Goal: Obtain resource: Download file/media

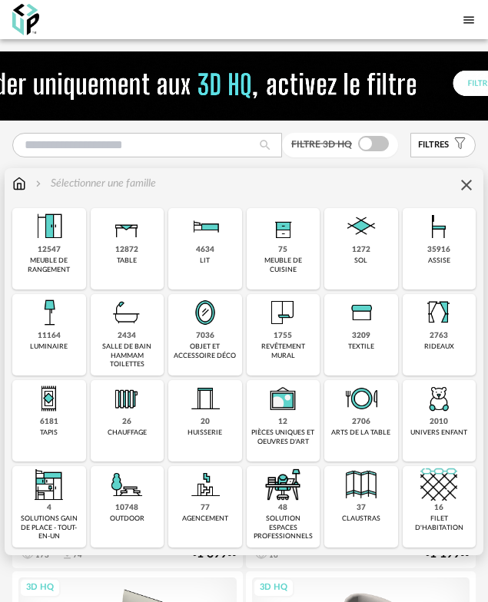
click at [208, 329] on img at bounding box center [205, 312] width 37 height 37
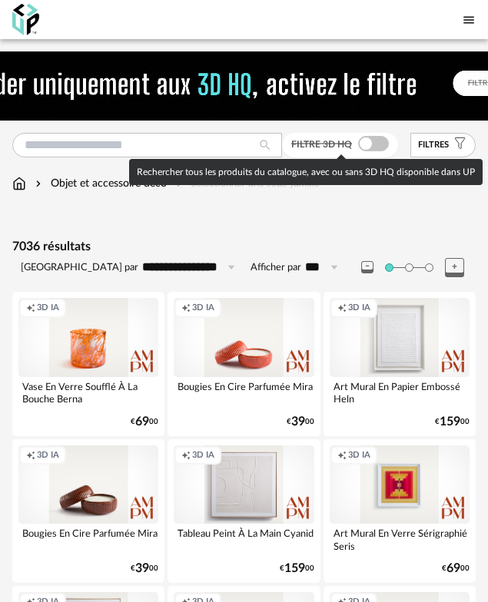
drag, startPoint x: 362, startPoint y: 142, endPoint x: 353, endPoint y: 352, distance: 210.0
click at [362, 142] on span at bounding box center [373, 143] width 31 height 15
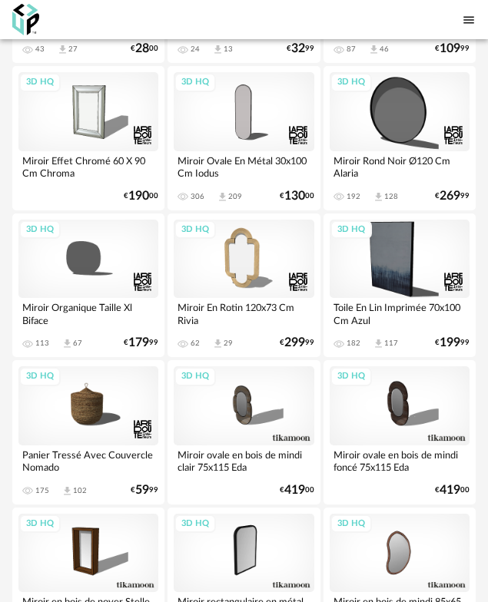
scroll to position [1262, 0]
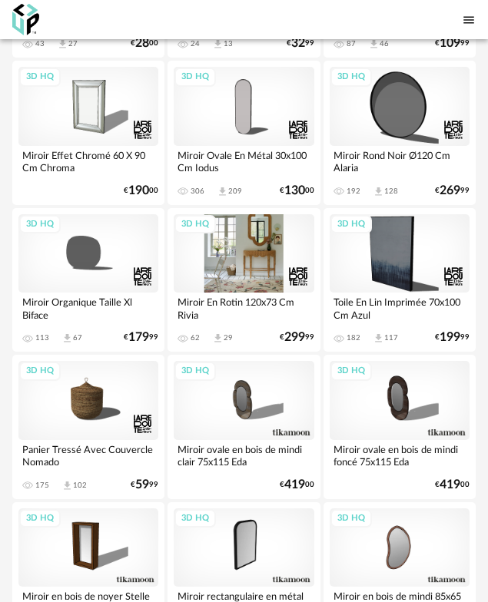
click at [249, 261] on div "3D HQ" at bounding box center [244, 253] width 140 height 79
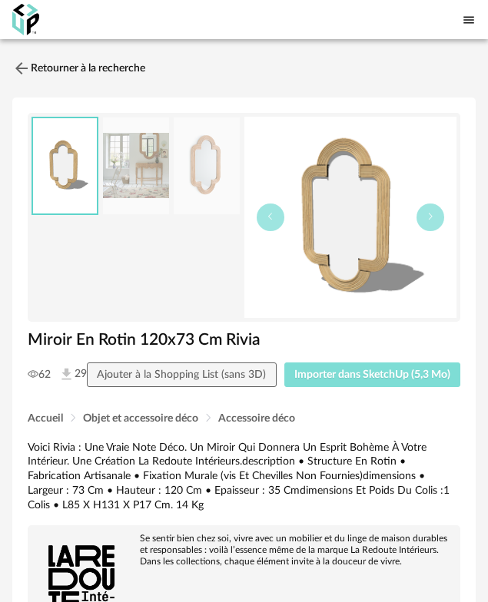
click at [338, 387] on button "Importer dans SketchUp (5,3 Mo)" at bounding box center [372, 375] width 177 height 25
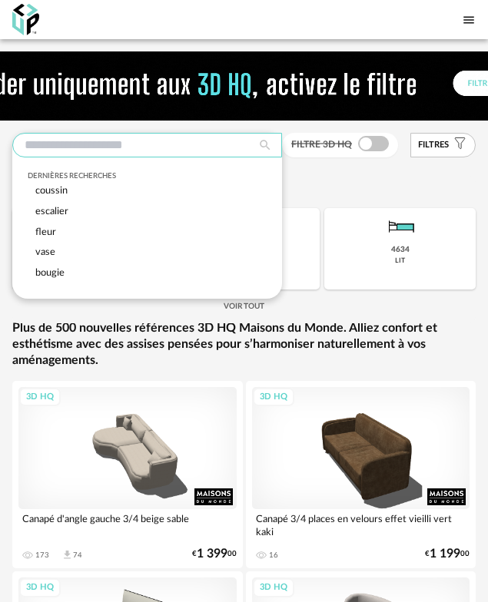
click at [74, 144] on input "text" at bounding box center [147, 145] width 270 height 25
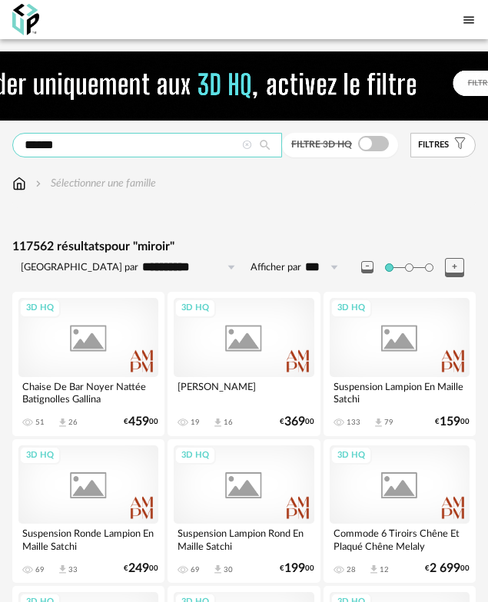
type input "******"
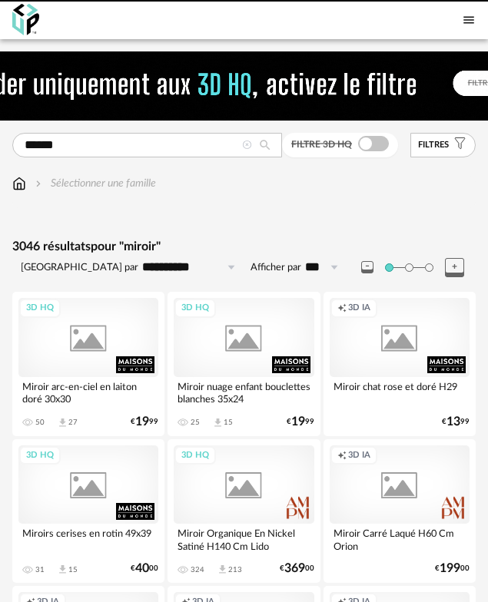
click at [245, 144] on icon at bounding box center [247, 146] width 10 height 10
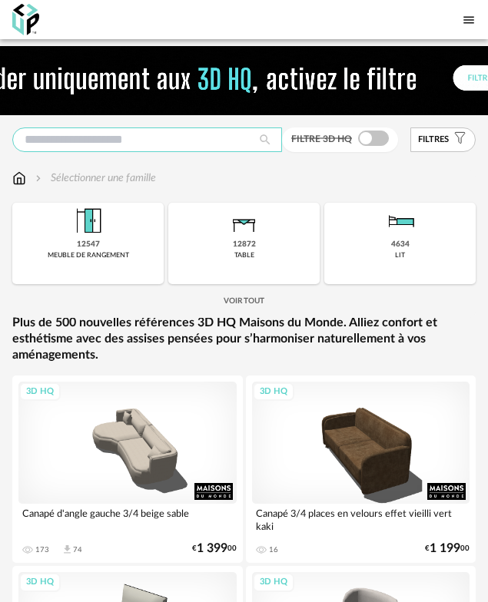
click at [88, 144] on input "text" at bounding box center [147, 140] width 270 height 25
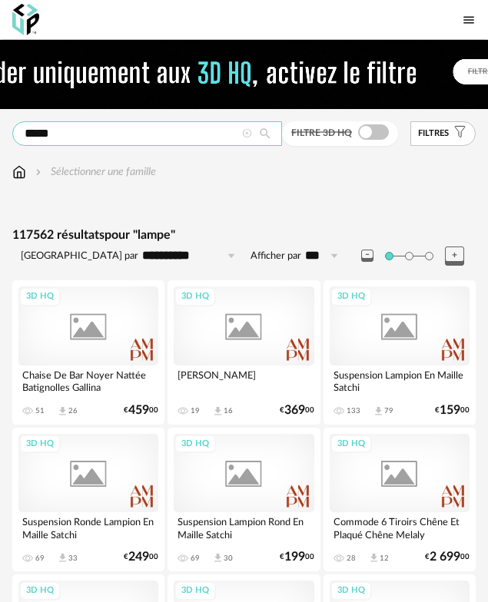
type input "*****"
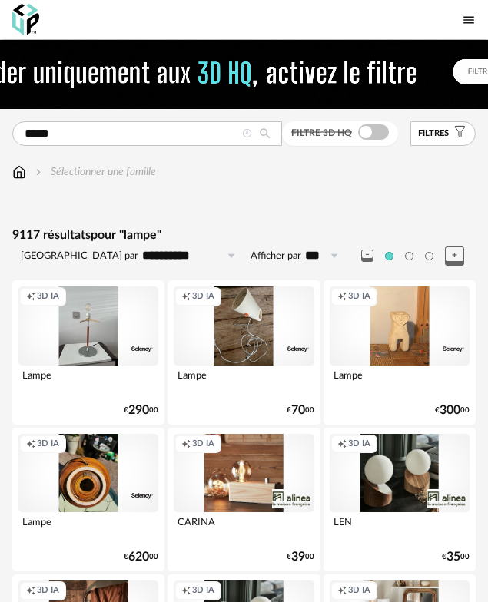
click at [191, 254] on input "**********" at bounding box center [191, 256] width 106 height 25
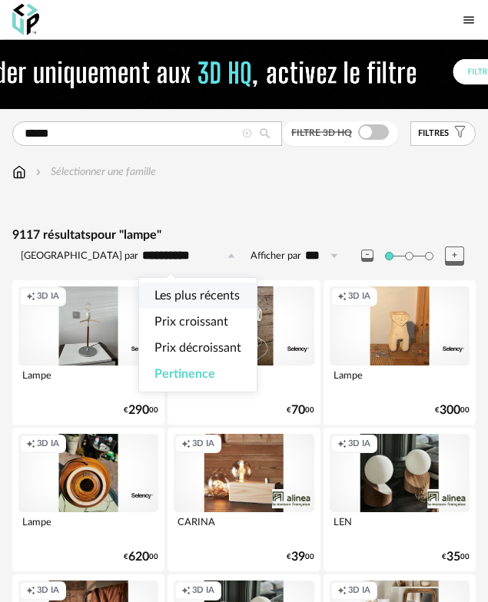
click at [195, 297] on span "Les plus récents" at bounding box center [196, 296] width 85 height 12
type input "**********"
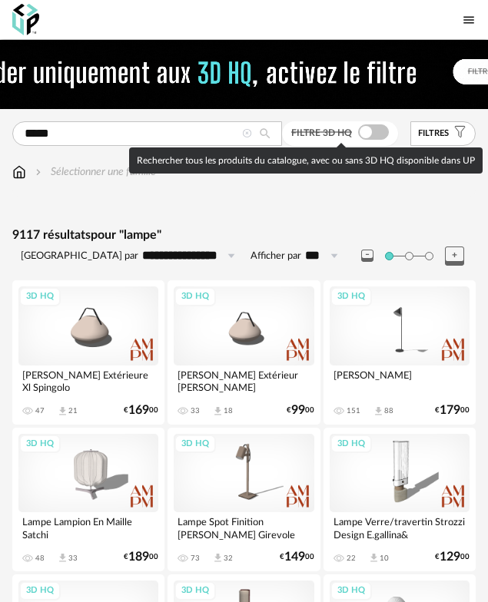
click at [363, 137] on span at bounding box center [373, 131] width 31 height 15
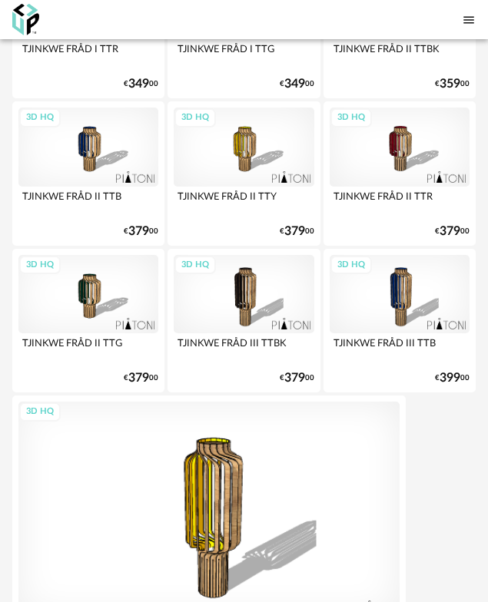
scroll to position [4926, 0]
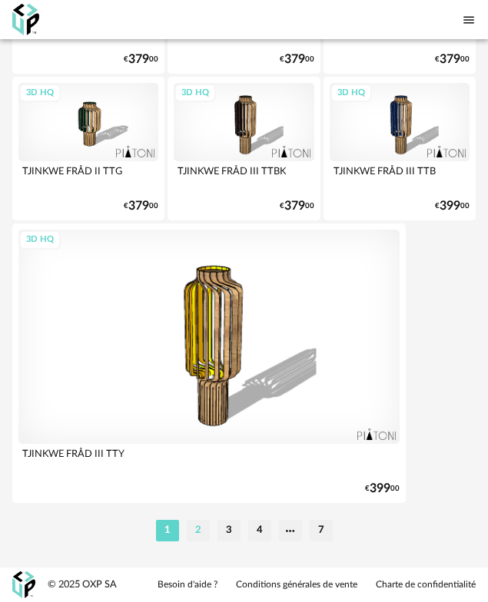
click at [202, 535] on li "2" at bounding box center [198, 531] width 23 height 22
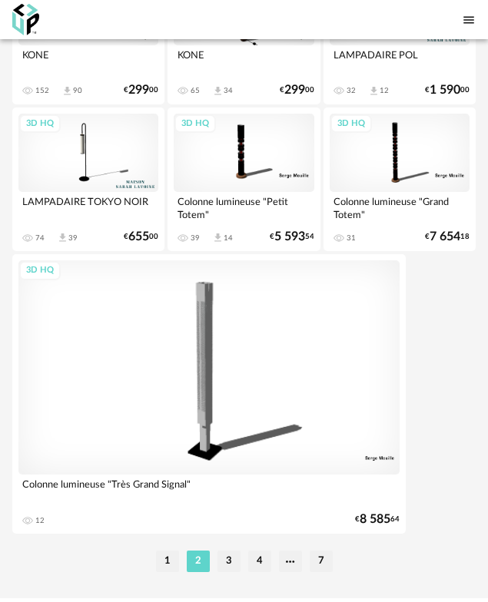
scroll to position [4926, 0]
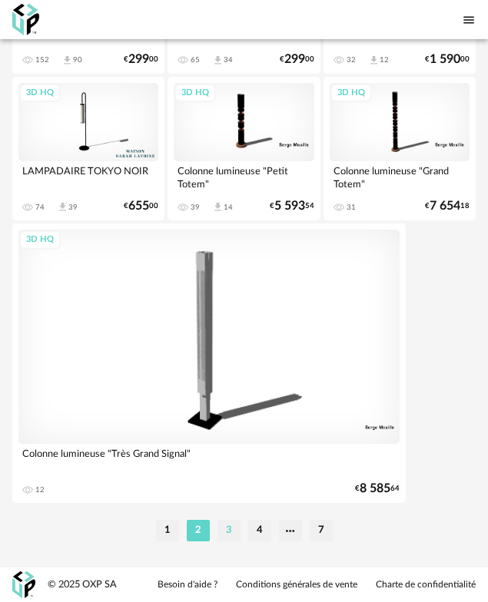
click at [225, 527] on li "3" at bounding box center [228, 531] width 23 height 22
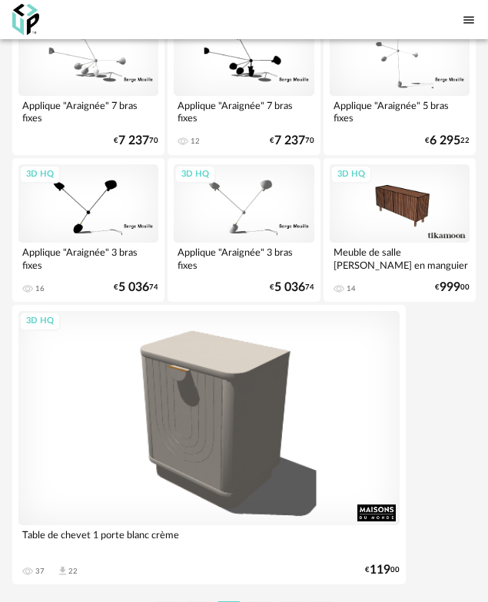
scroll to position [4926, 0]
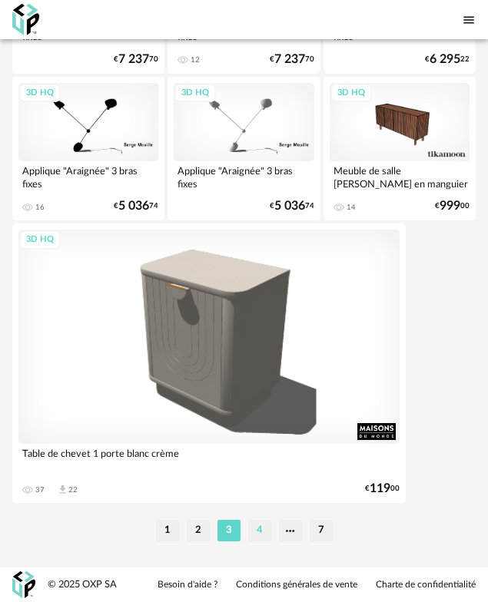
click at [258, 533] on li "4" at bounding box center [259, 531] width 23 height 22
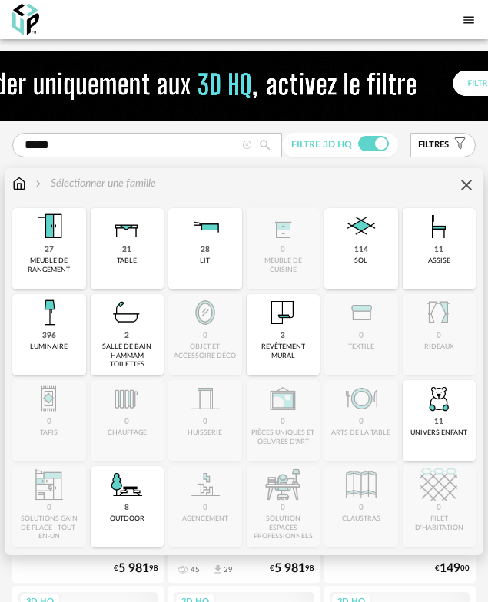
click at [22, 186] on img at bounding box center [19, 183] width 14 height 15
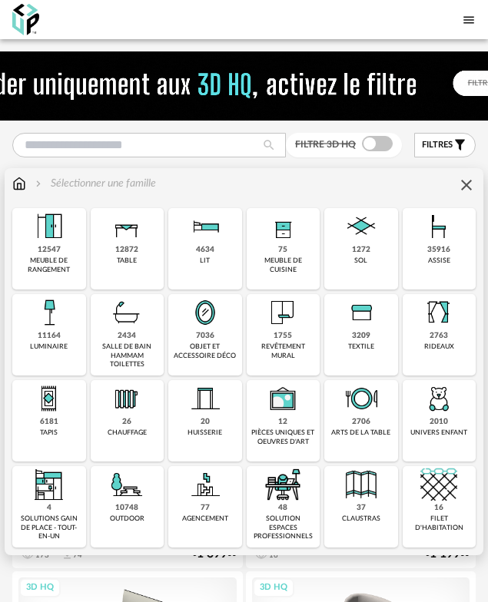
click at [61, 342] on div "11164 luminaire" at bounding box center [49, 334] width 74 height 81
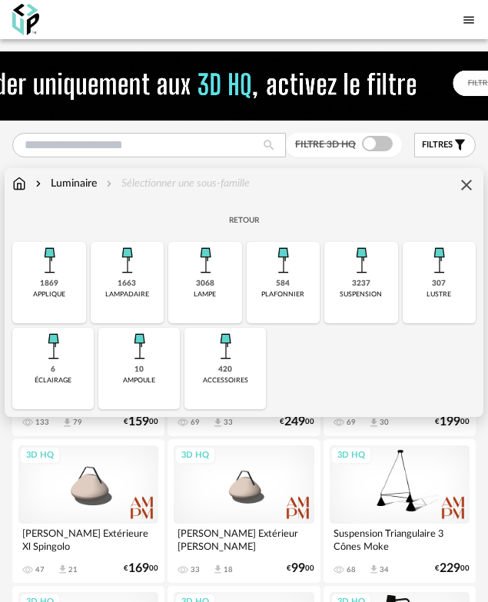
click at [195, 265] on img at bounding box center [205, 260] width 37 height 37
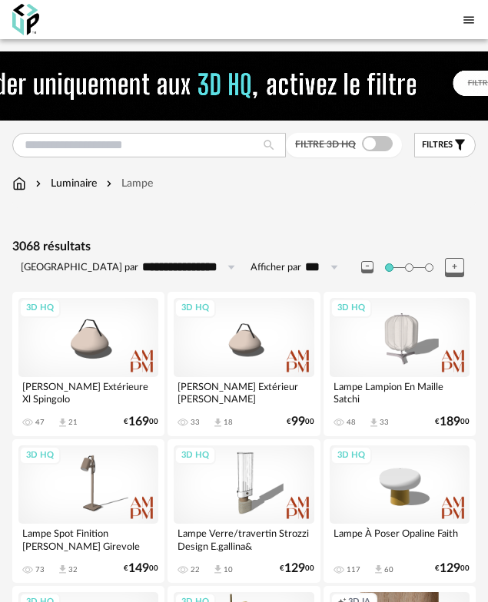
click at [195, 265] on input "**********" at bounding box center [191, 267] width 106 height 25
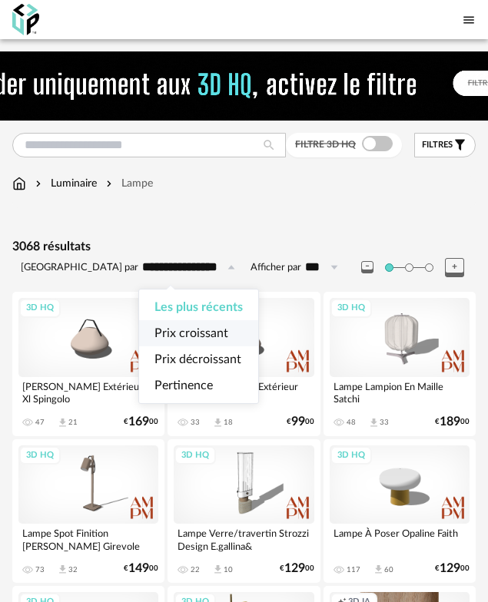
click at [196, 337] on span "Prix croissant" at bounding box center [191, 333] width 74 height 12
type input "**********"
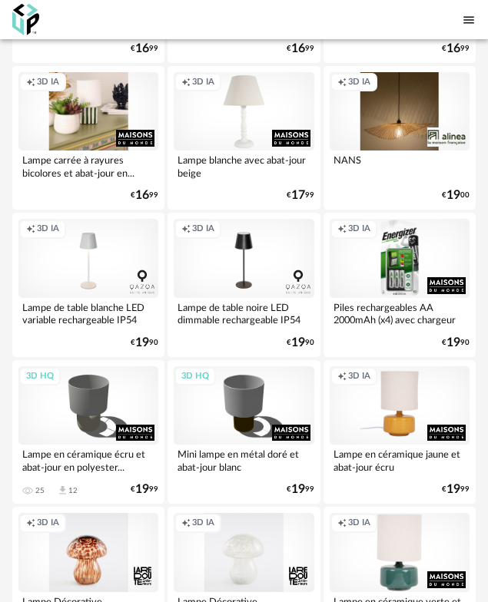
scroll to position [1699, 0]
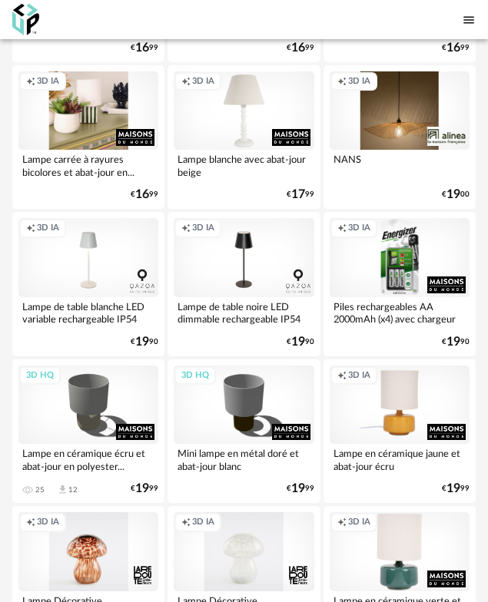
click at [95, 134] on div "Creation icon 3D IA" at bounding box center [88, 110] width 140 height 79
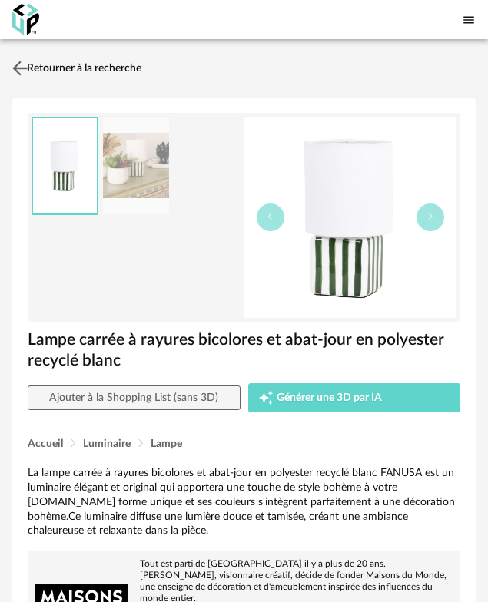
click at [18, 68] on img at bounding box center [20, 68] width 22 height 22
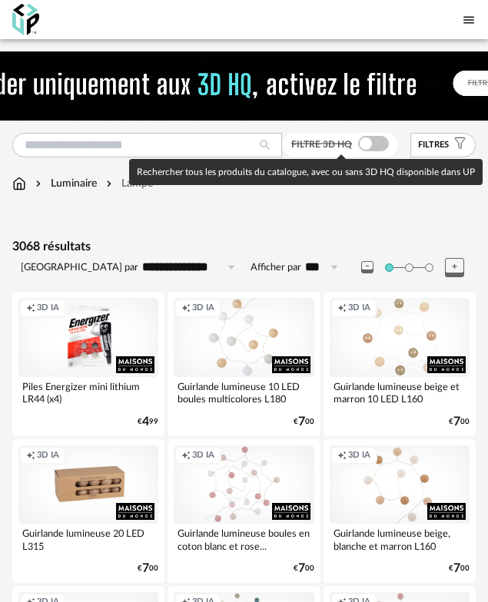
click at [367, 143] on span at bounding box center [373, 143] width 31 height 15
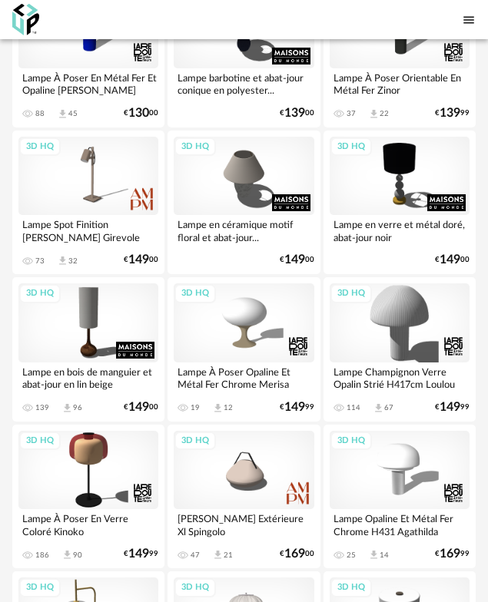
scroll to position [3247, 0]
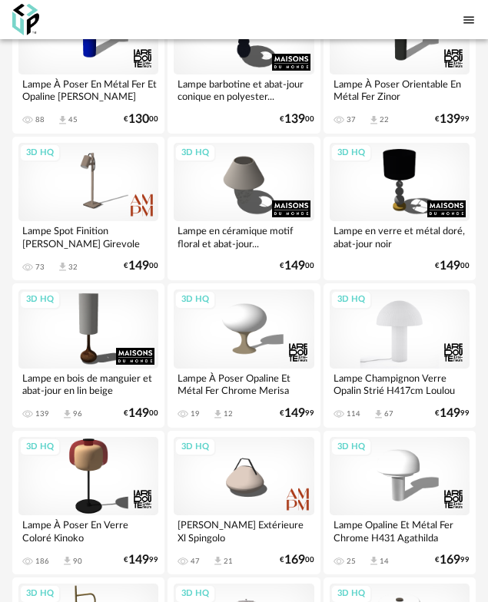
click at [413, 348] on div "3D HQ" at bounding box center [400, 329] width 140 height 79
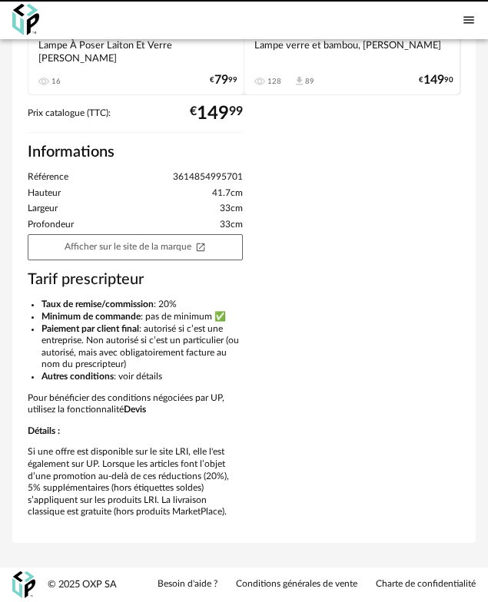
scroll to position [2, 0]
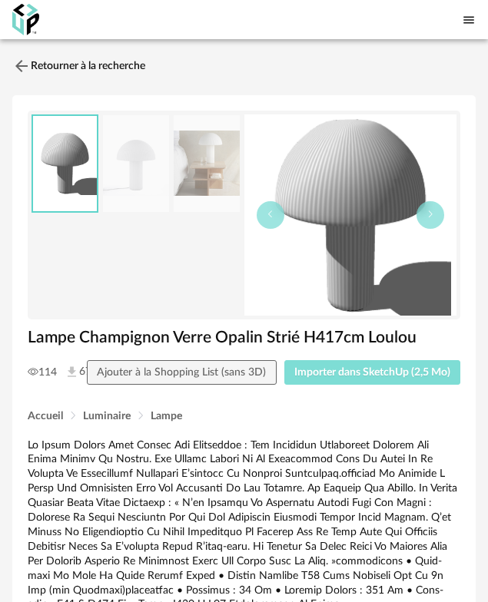
click at [345, 385] on button "Importer dans SketchUp (2,5 Mo)" at bounding box center [372, 372] width 177 height 25
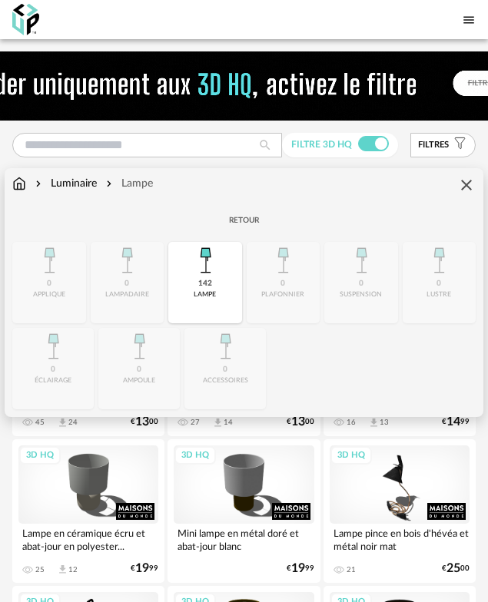
click at [16, 184] on img at bounding box center [19, 183] width 14 height 15
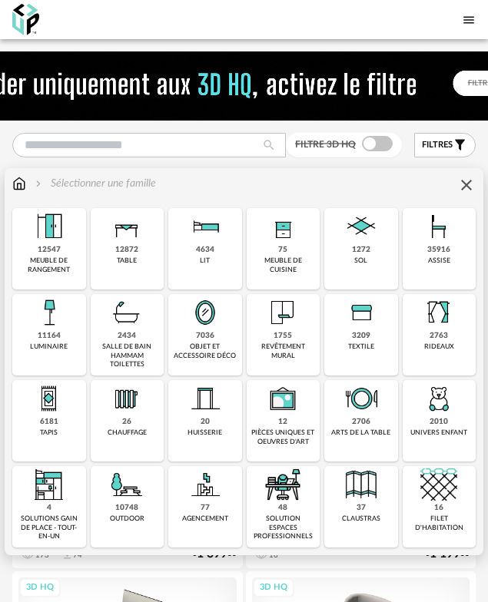
click at [63, 255] on div "12547 meuble de rangement" at bounding box center [49, 248] width 74 height 81
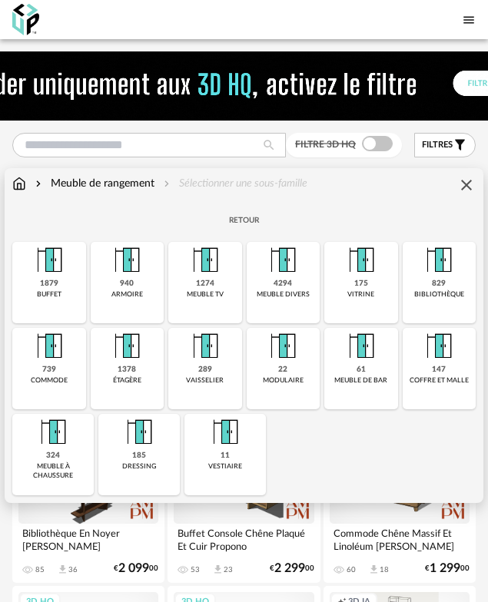
click at [23, 189] on img at bounding box center [19, 183] width 14 height 15
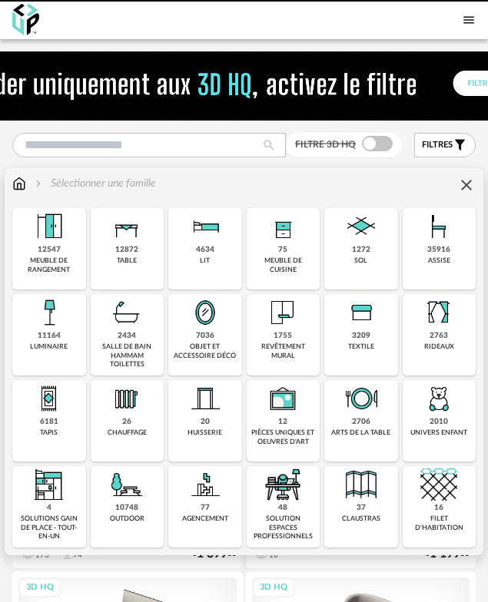
click at [130, 252] on div "12872" at bounding box center [126, 250] width 23 height 10
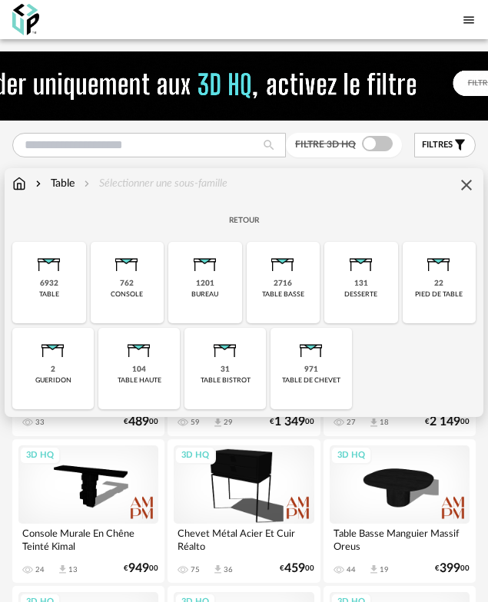
click at [204, 271] on img at bounding box center [205, 260] width 37 height 37
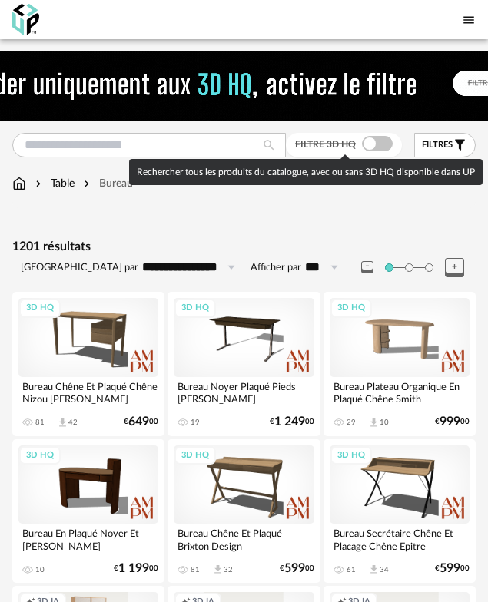
click at [365, 144] on span at bounding box center [377, 143] width 31 height 15
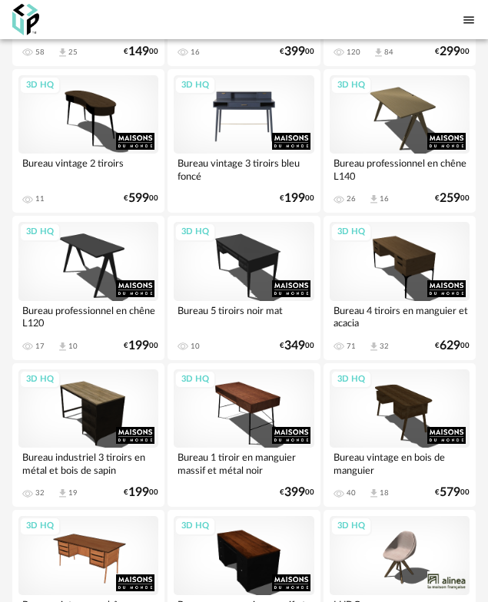
scroll to position [2729, 0]
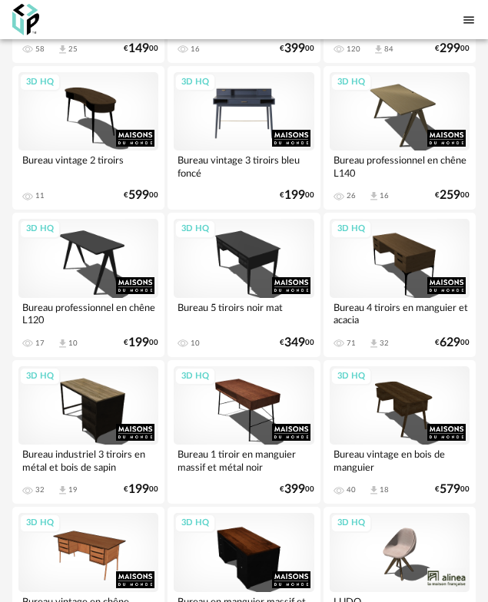
click at [209, 110] on div "3D HQ" at bounding box center [244, 111] width 140 height 79
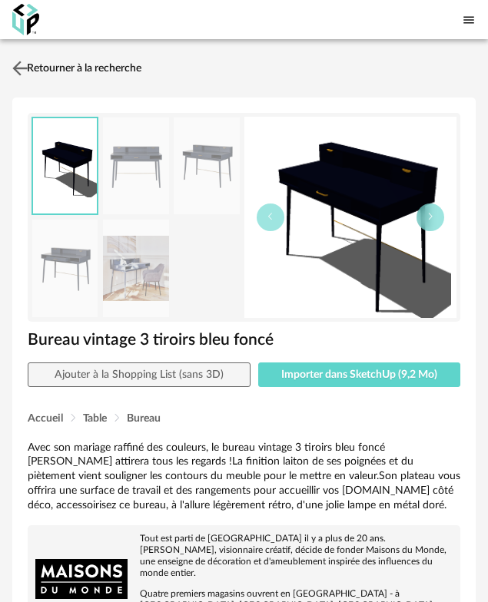
click at [24, 66] on img at bounding box center [20, 68] width 22 height 22
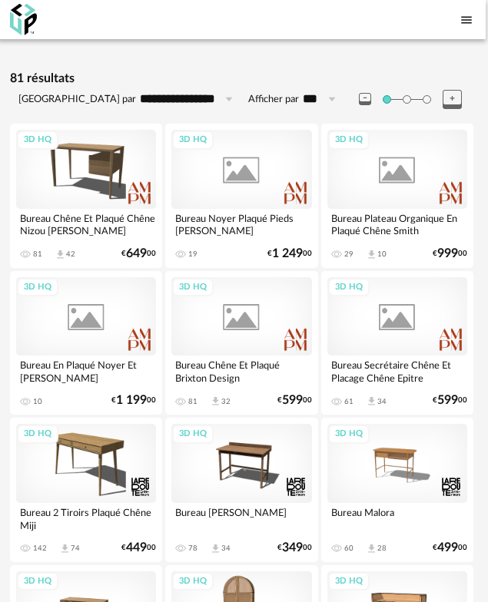
scroll to position [0, 2]
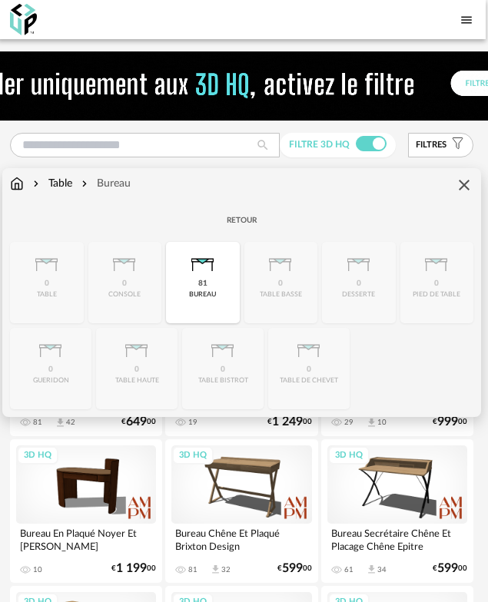
click at [65, 187] on div "Table" at bounding box center [51, 183] width 42 height 15
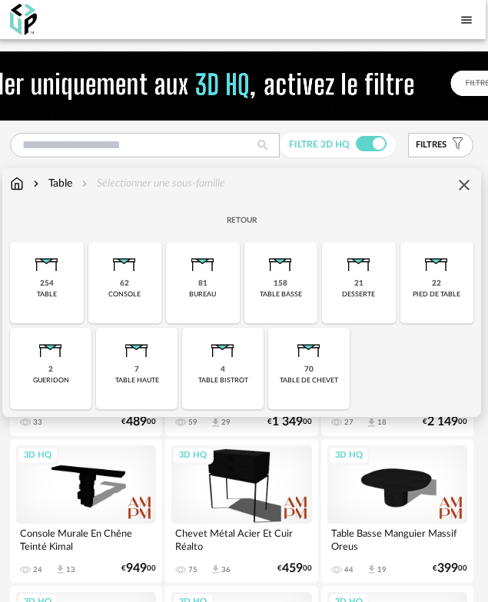
scroll to position [1, 2]
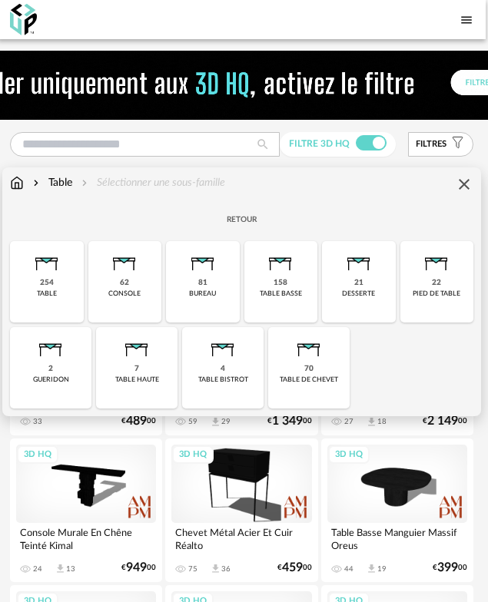
click at [134, 287] on div "62 console" at bounding box center [125, 281] width 74 height 81
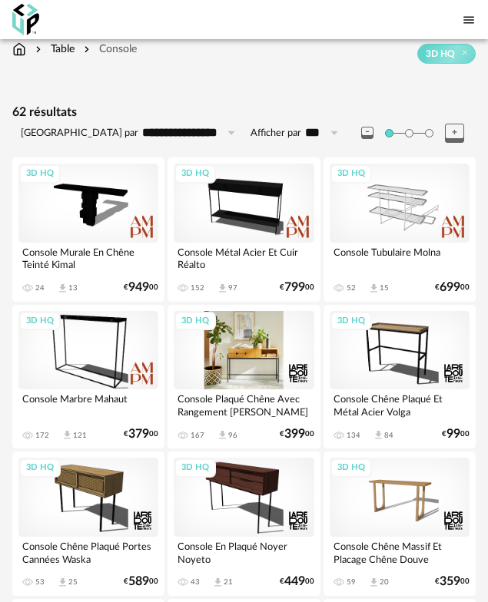
scroll to position [132, 0]
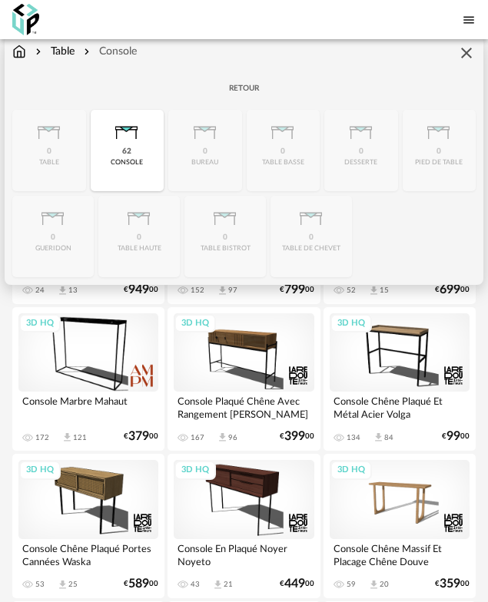
click at [213, 160] on div "Close icon Retour 0 table 62 console 0 bureau 0 table basse 0 desserte 0 pied d…" at bounding box center [243, 176] width 463 height 201
click at [243, 89] on div "Retour" at bounding box center [243, 90] width 463 height 29
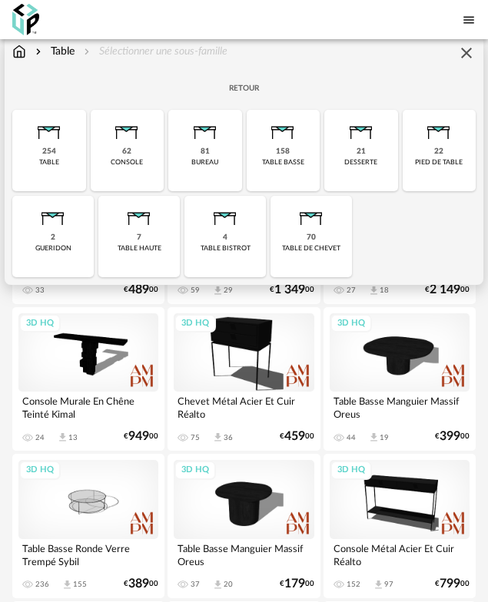
click at [211, 157] on div "81 bureau" at bounding box center [205, 150] width 74 height 81
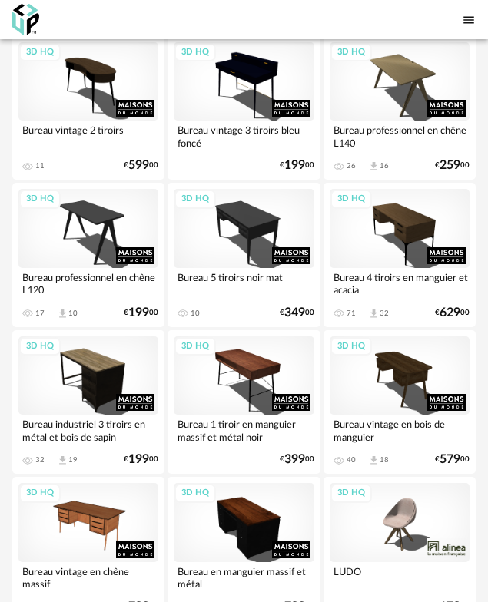
scroll to position [2760, 0]
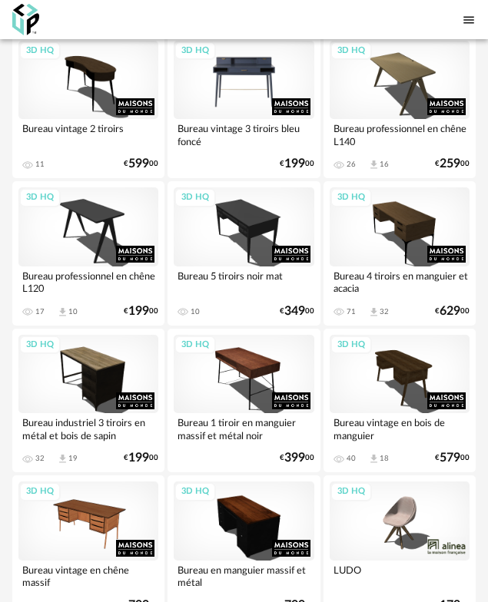
click at [242, 77] on div "3D HQ" at bounding box center [244, 80] width 140 height 79
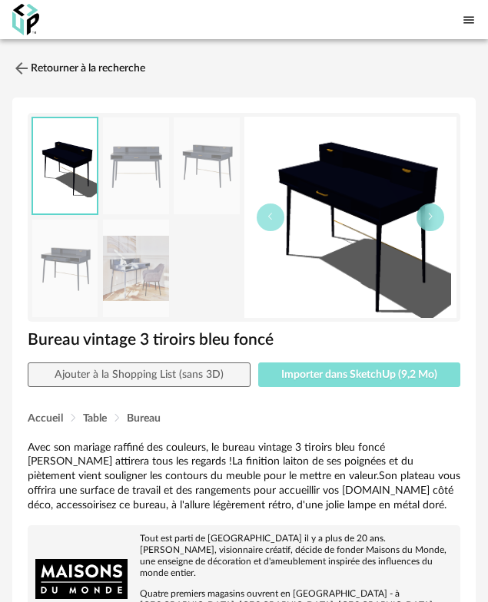
click at [324, 364] on button "Importer dans SketchUp (9,2 Mo)" at bounding box center [359, 375] width 202 height 25
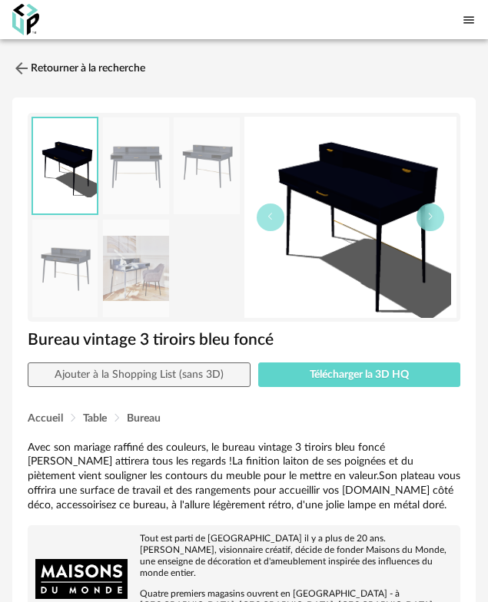
click at [24, 66] on img at bounding box center [21, 68] width 18 height 18
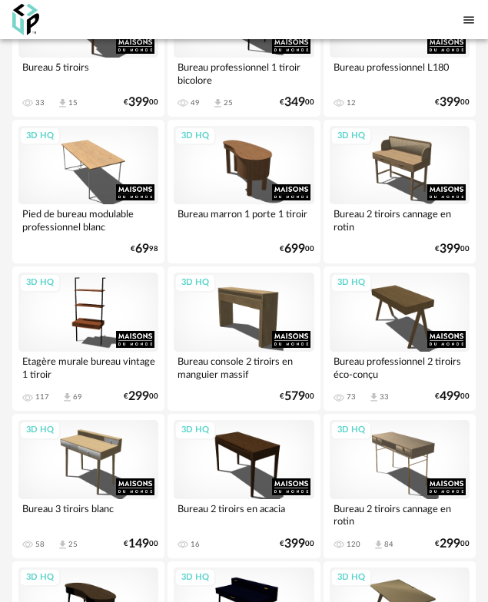
scroll to position [2236, 0]
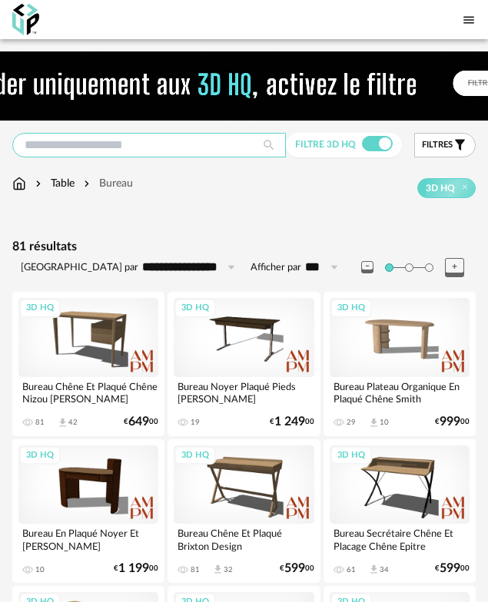
drag, startPoint x: 73, startPoint y: 138, endPoint x: 301, endPoint y: 98, distance: 231.7
click at [73, 138] on input "text" at bounding box center [149, 145] width 274 height 25
type input "******"
type input "**********"
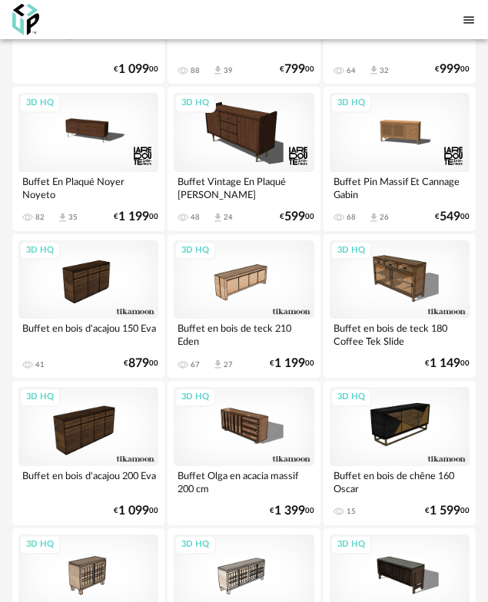
scroll to position [430, 0]
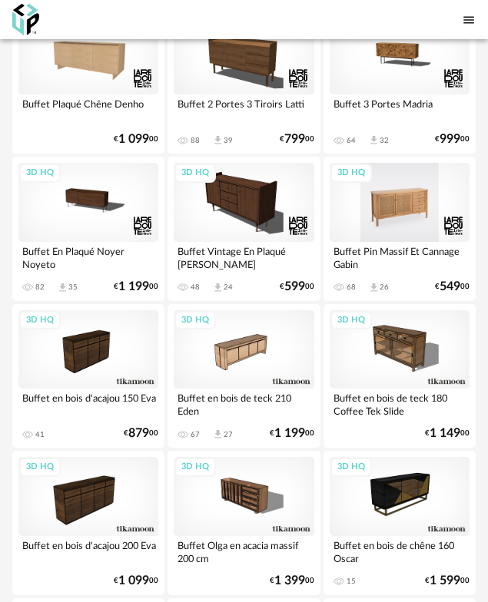
click at [403, 217] on div "3D HQ" at bounding box center [400, 202] width 140 height 79
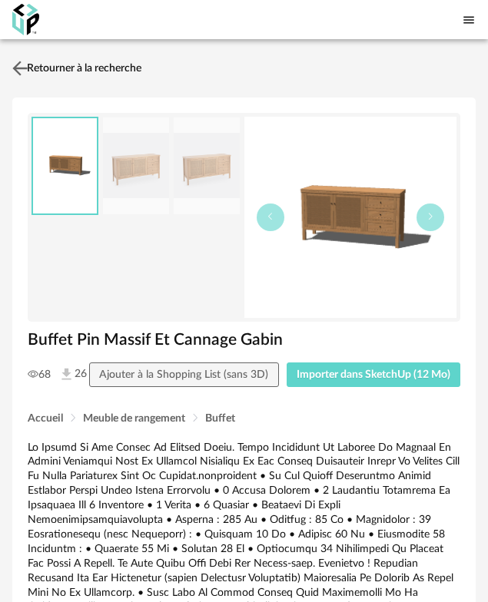
click at [25, 66] on img at bounding box center [20, 68] width 22 height 22
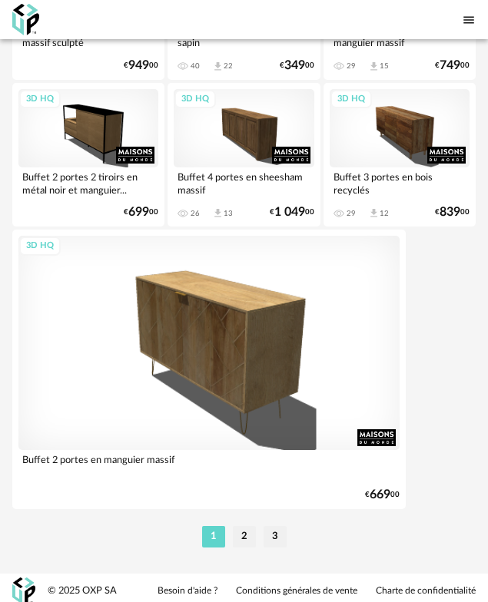
scroll to position [4926, 0]
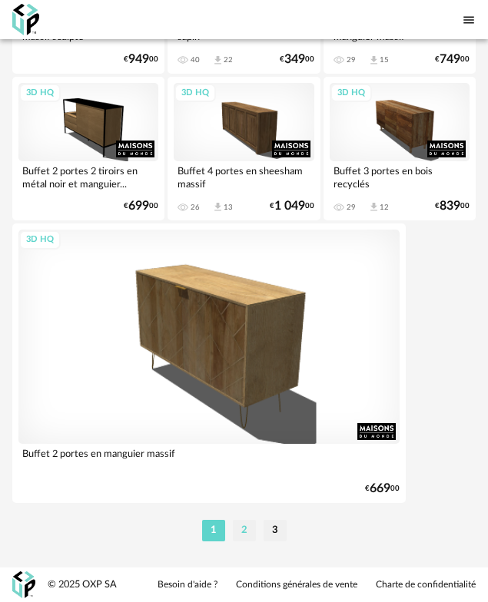
click at [243, 535] on li "2" at bounding box center [244, 531] width 23 height 22
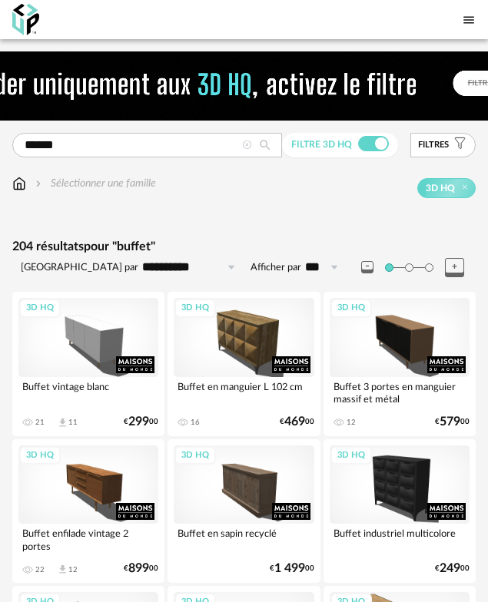
click at [247, 145] on icon at bounding box center [247, 146] width 10 height 10
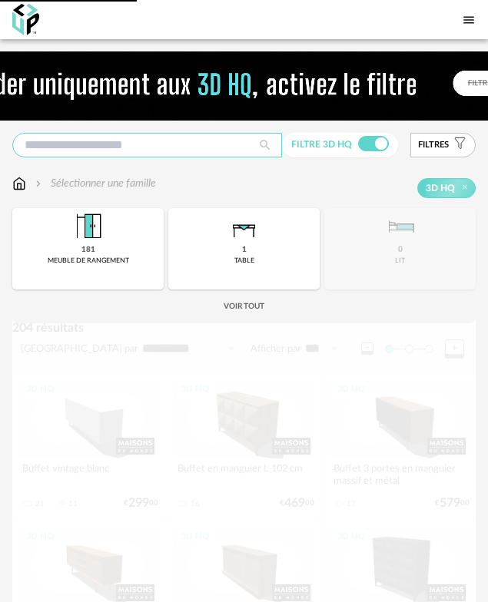
click at [191, 143] on input "text" at bounding box center [147, 145] width 270 height 25
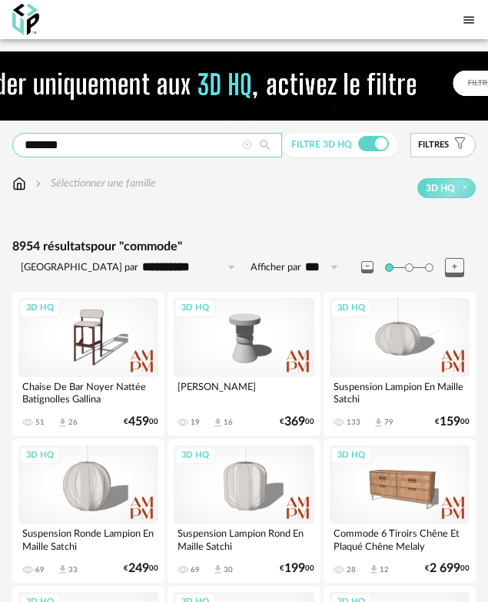
type input "*******"
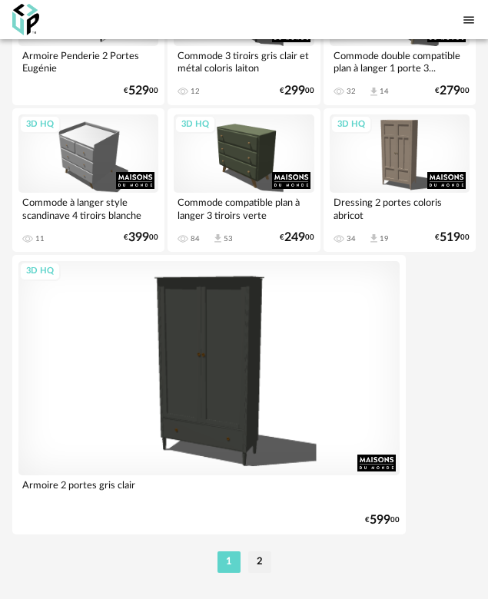
scroll to position [4926, 0]
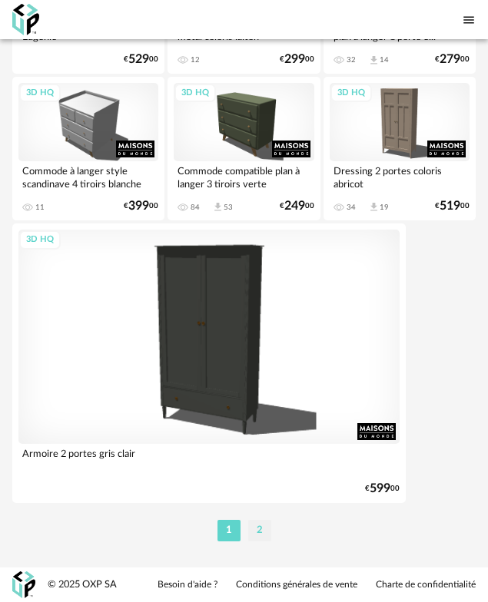
click at [263, 529] on li "2" at bounding box center [259, 531] width 23 height 22
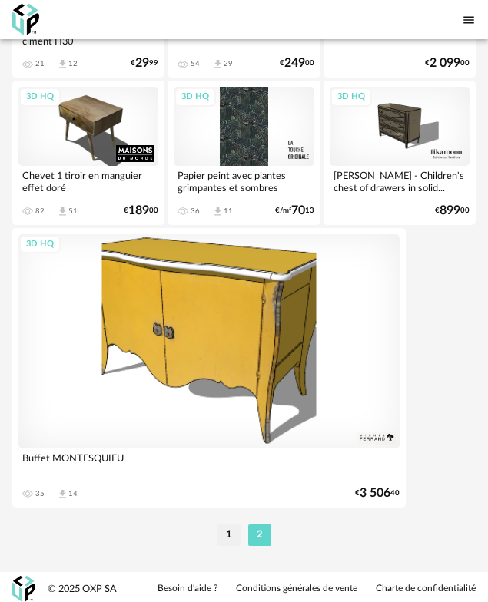
scroll to position [2866, 0]
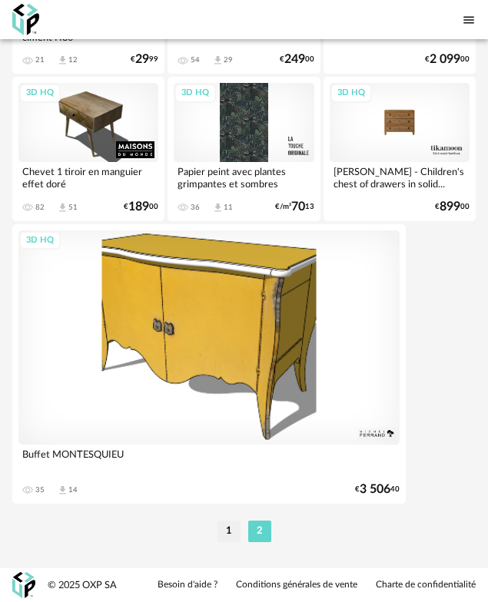
click at [407, 141] on div "3D HQ" at bounding box center [400, 122] width 140 height 79
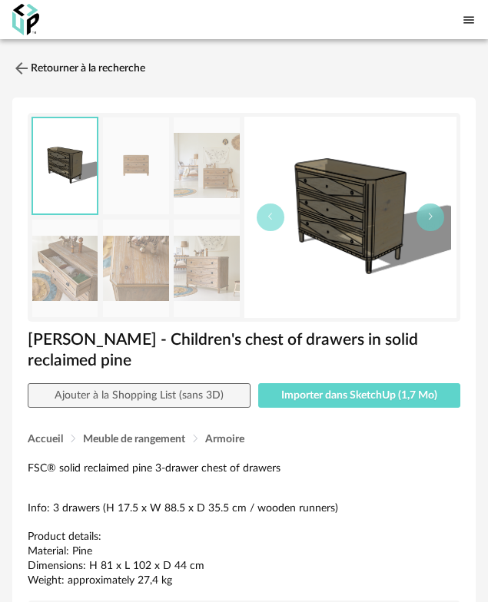
click at [137, 181] on img at bounding box center [135, 167] width 65 height 98
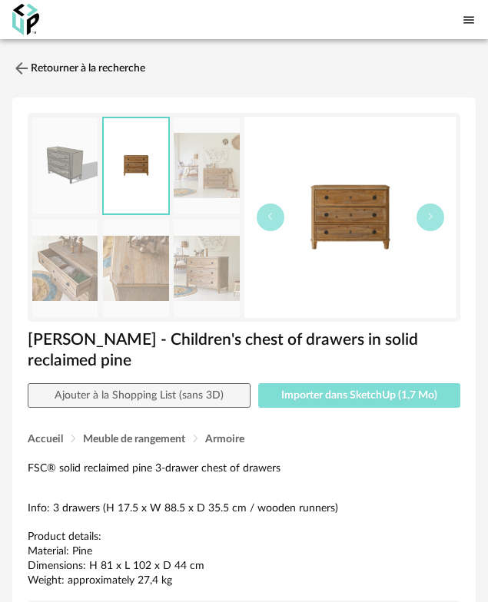
click at [351, 390] on span "Importer dans SketchUp (1,7 Mo)" at bounding box center [359, 395] width 156 height 11
click at [303, 390] on span "Importer dans SketchUp (1,7 Mo)" at bounding box center [359, 395] width 156 height 11
click at [315, 390] on span "Importer dans SketchUp (1,7 Mo)" at bounding box center [359, 395] width 156 height 11
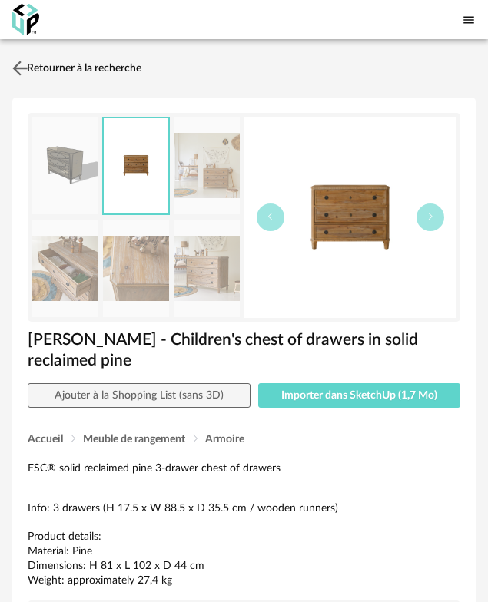
click at [64, 59] on link "Retourner à la recherche" at bounding box center [74, 68] width 133 height 34
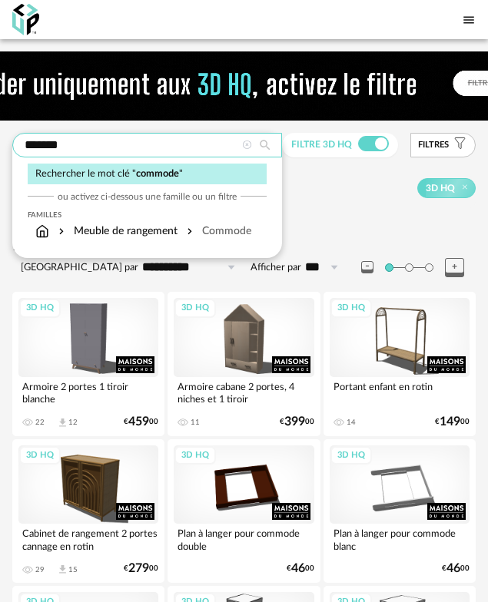
drag, startPoint x: 112, startPoint y: 144, endPoint x: 27, endPoint y: 143, distance: 85.3
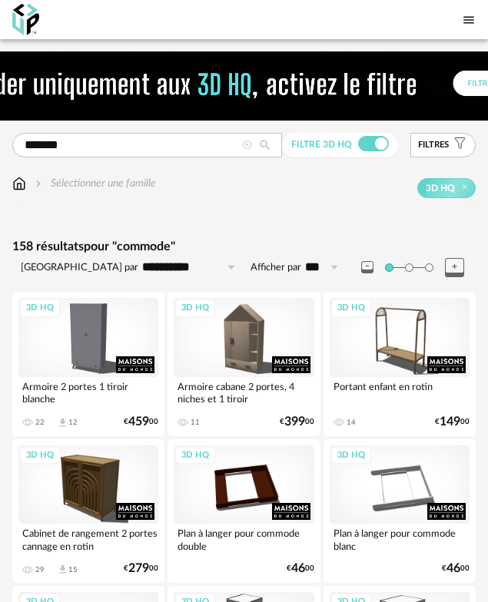
click at [247, 145] on icon at bounding box center [247, 146] width 10 height 10
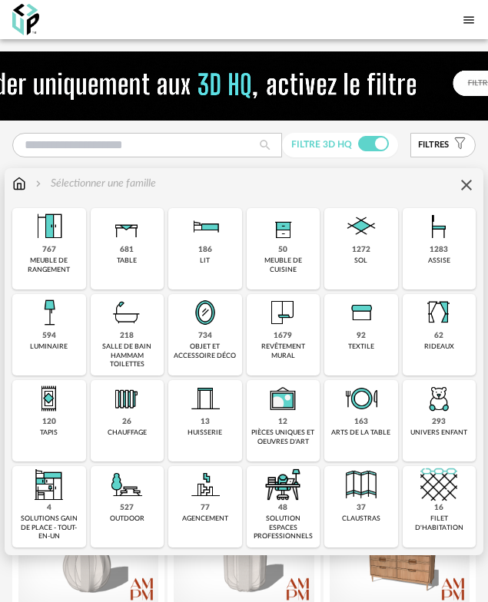
click at [84, 247] on div "767 meuble de rangement" at bounding box center [49, 248] width 74 height 81
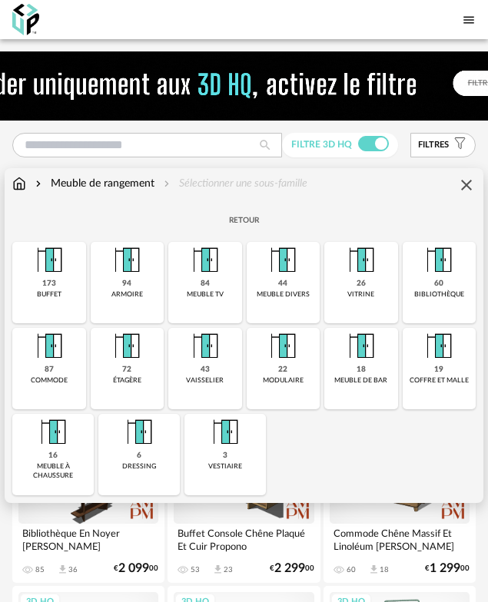
click at [55, 367] on div "87 commode" at bounding box center [49, 368] width 74 height 81
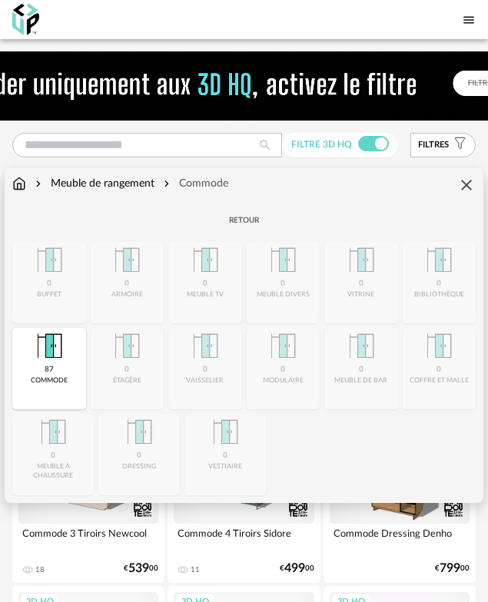
click at [54, 364] on img at bounding box center [49, 346] width 37 height 37
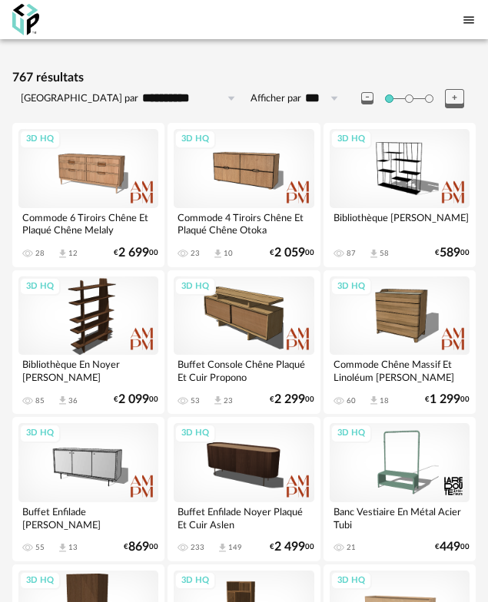
scroll to position [181, 0]
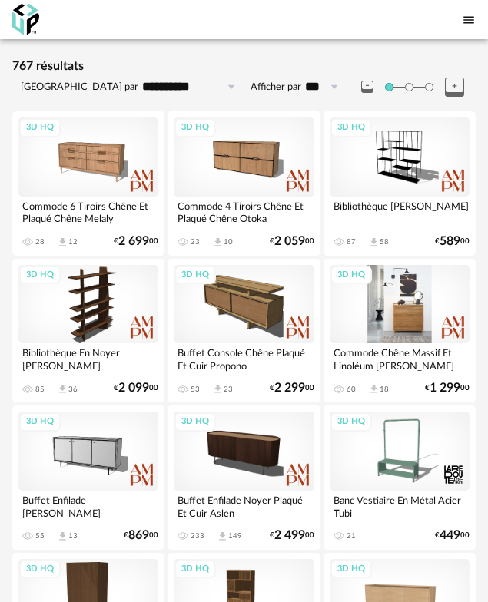
click at [428, 327] on div "3D HQ" at bounding box center [400, 304] width 140 height 79
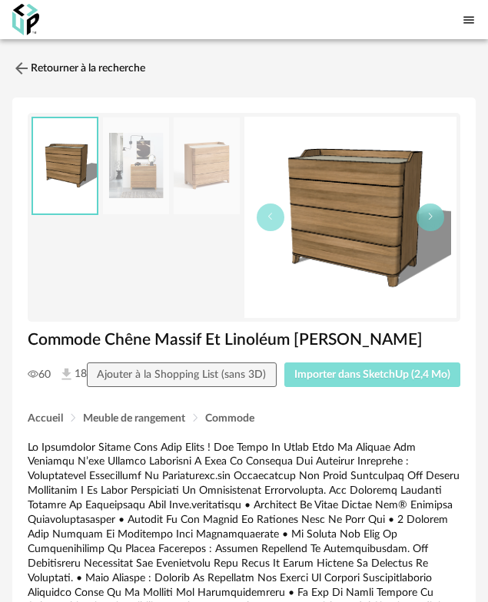
click at [373, 387] on button "Importer dans SketchUp (2,4 Mo)" at bounding box center [372, 375] width 177 height 25
